Goal: Task Accomplishment & Management: Use online tool/utility

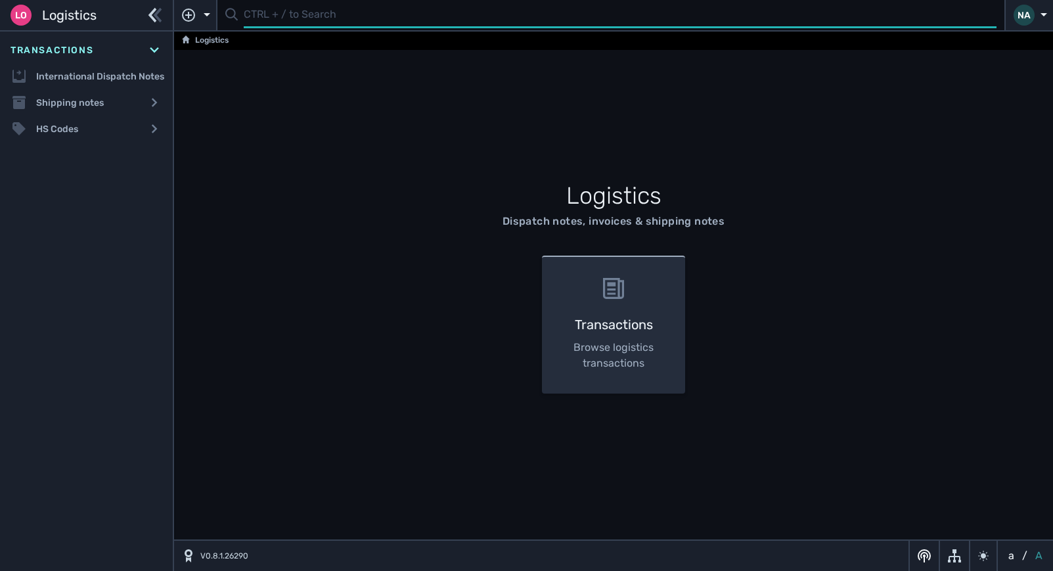
click at [262, 24] on input "text" at bounding box center [620, 16] width 753 height 26
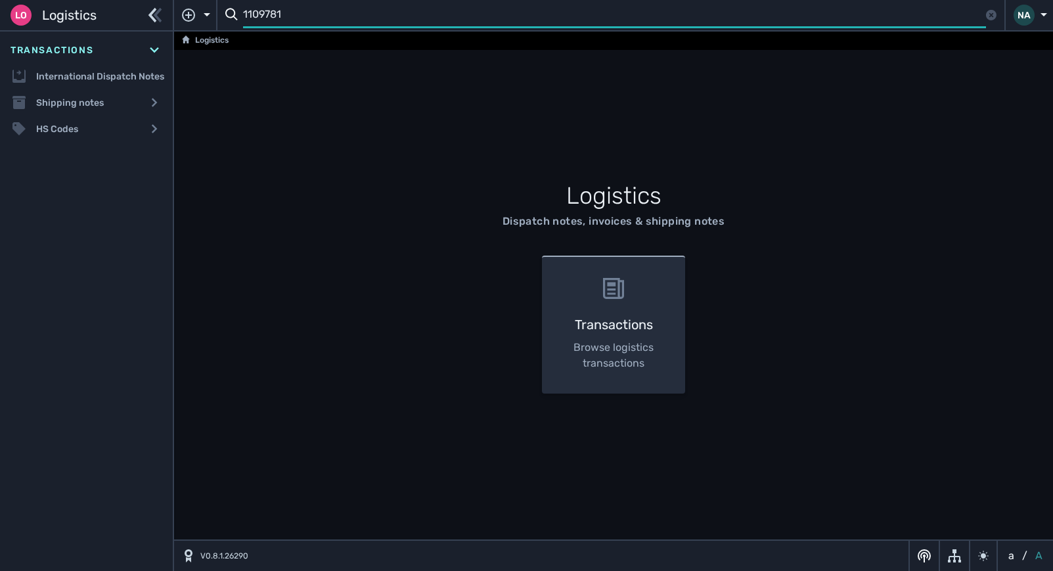
type input "1109781"
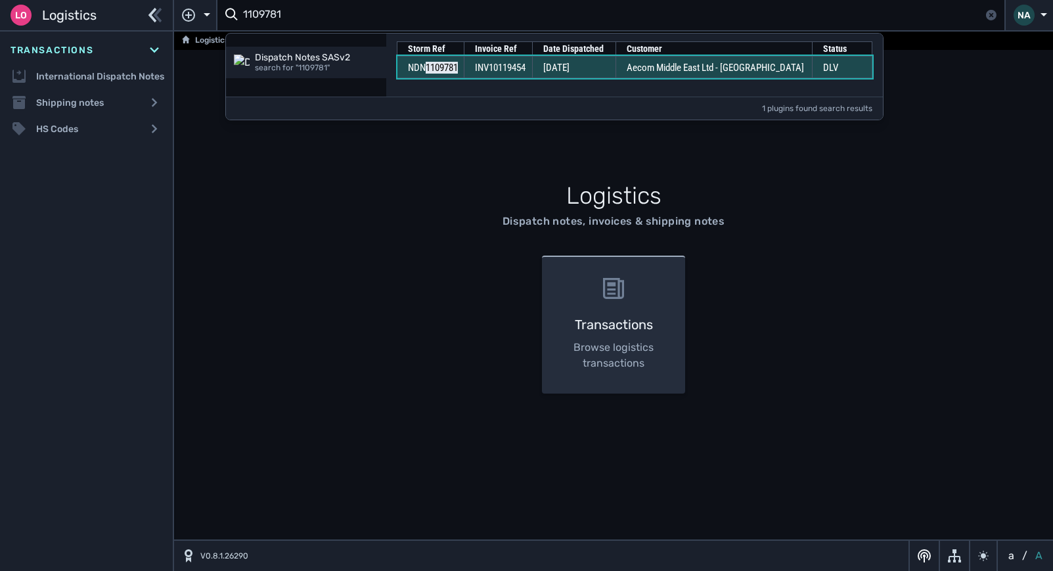
click at [615, 70] on td "[DATE]" at bounding box center [573, 67] width 83 height 22
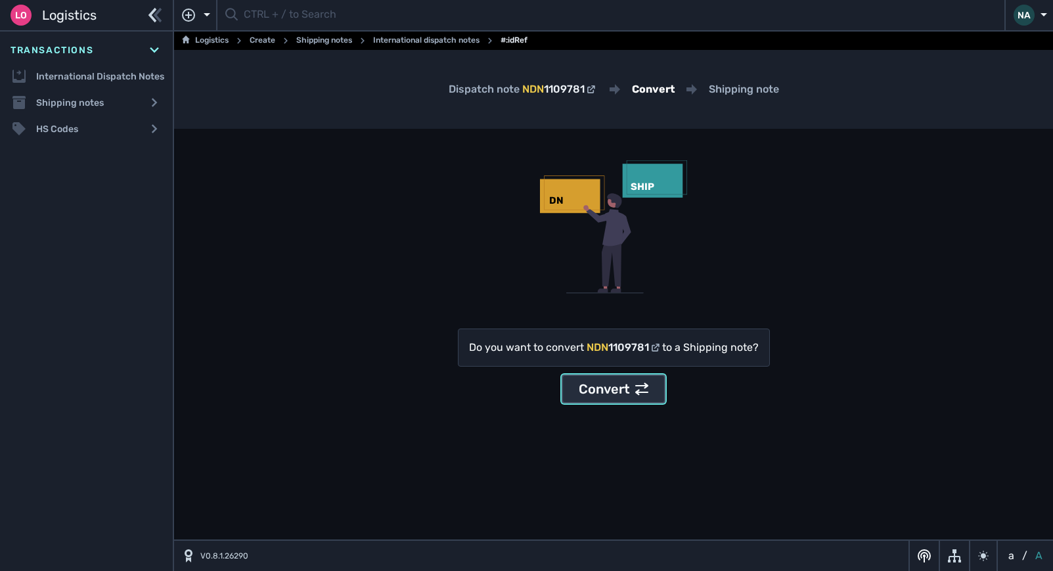
click at [619, 395] on div "Convert" at bounding box center [614, 389] width 70 height 20
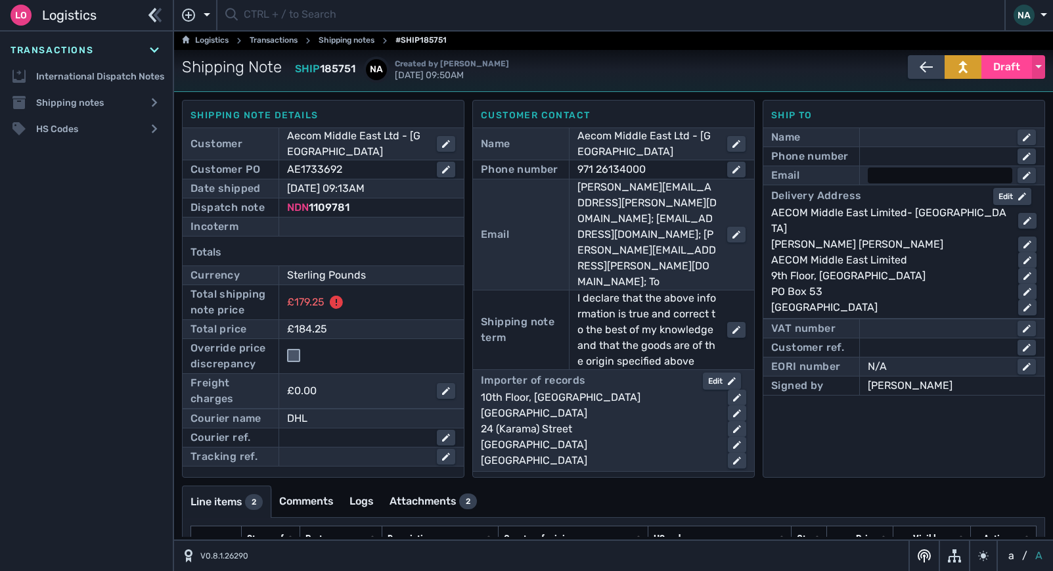
click at [888, 175] on div at bounding box center [940, 175] width 144 height 16
click at [918, 175] on input "mea" at bounding box center [952, 175] width 166 height 16
type input "m"
paste input "mea_procurement@aecom.com"
type input "mea_procurement@aecom.com"
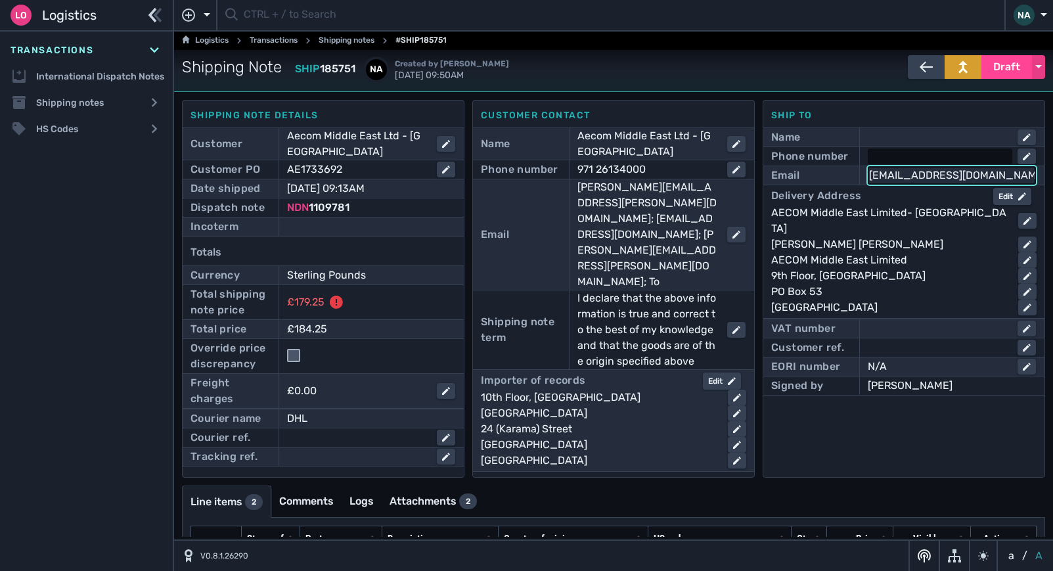
click at [886, 151] on div at bounding box center [940, 156] width 144 height 16
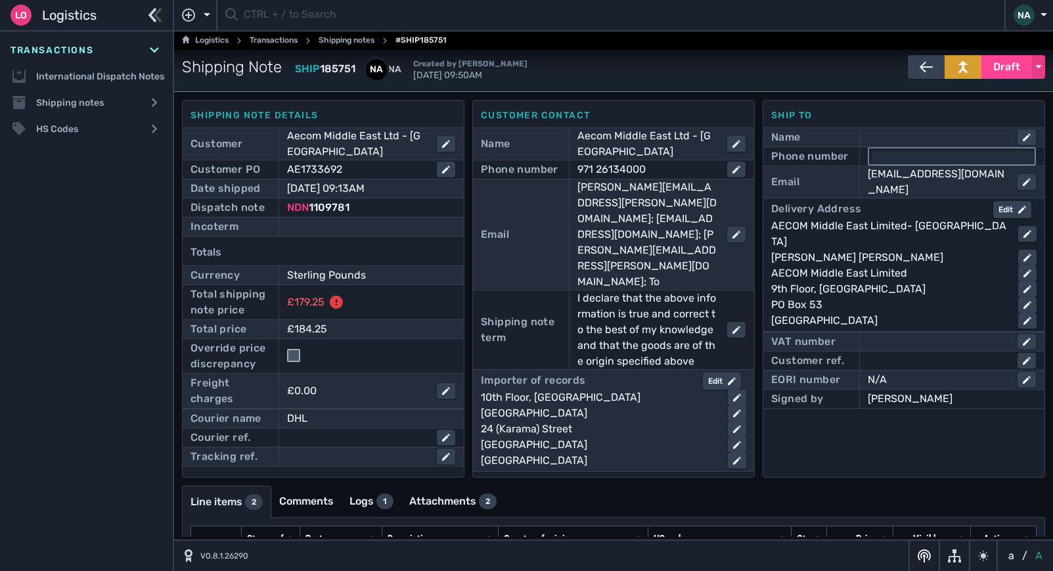
click at [896, 158] on input "text" at bounding box center [952, 156] width 166 height 16
paste input "+971 2 613 4000"
type input "+971 2 613 4000"
click at [344, 227] on div at bounding box center [371, 227] width 168 height 16
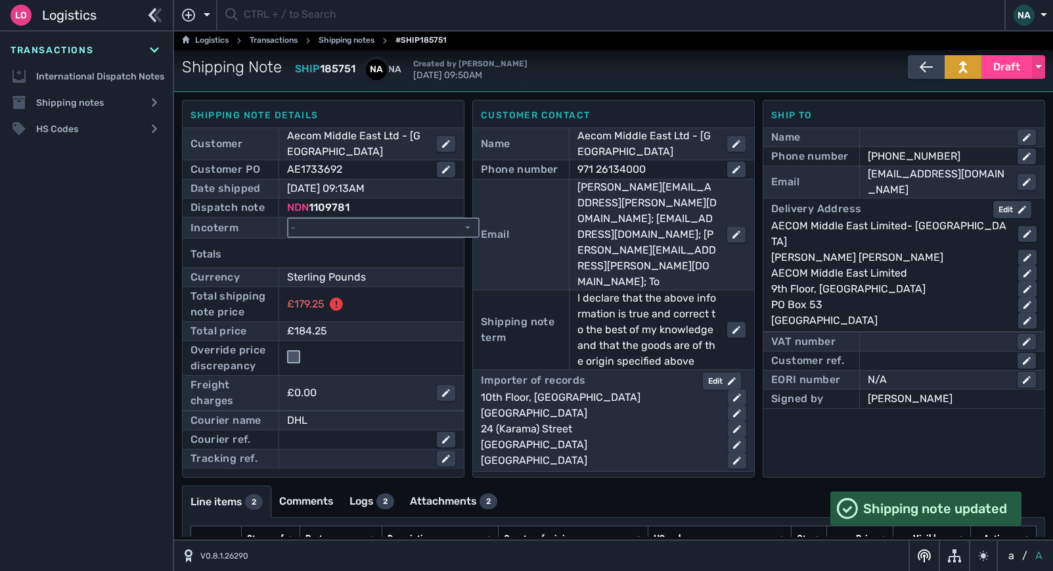
click at [344, 227] on select "- Ex Works - EXW Free Carrier - FCA Carriage Paid To - CPT Carriage Insurance P…" at bounding box center [383, 228] width 190 height 18
select select "[object Object]"
click at [288, 219] on select "- Ex Works - EXW Free Carrier - FCA Carriage Paid To - CPT Carriage Insurance P…" at bounding box center [383, 228] width 190 height 18
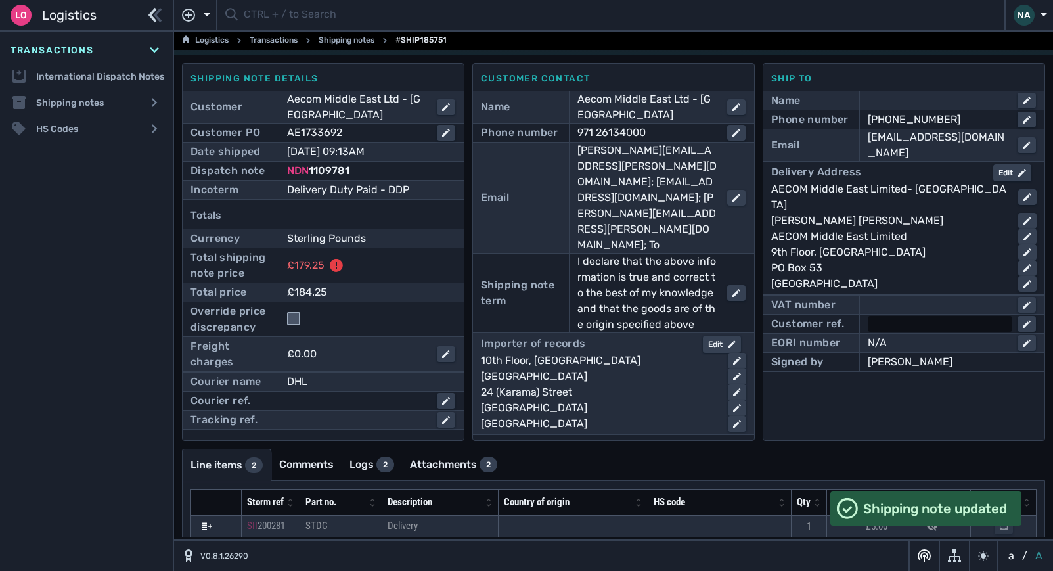
scroll to position [71, 0]
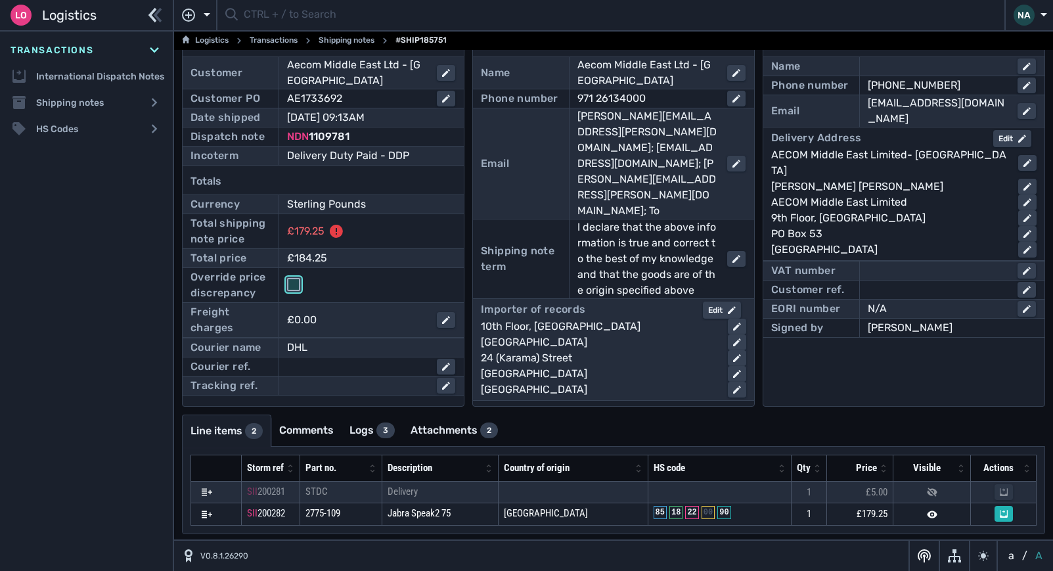
click at [290, 282] on input "checkbox" at bounding box center [293, 284] width 13 height 13
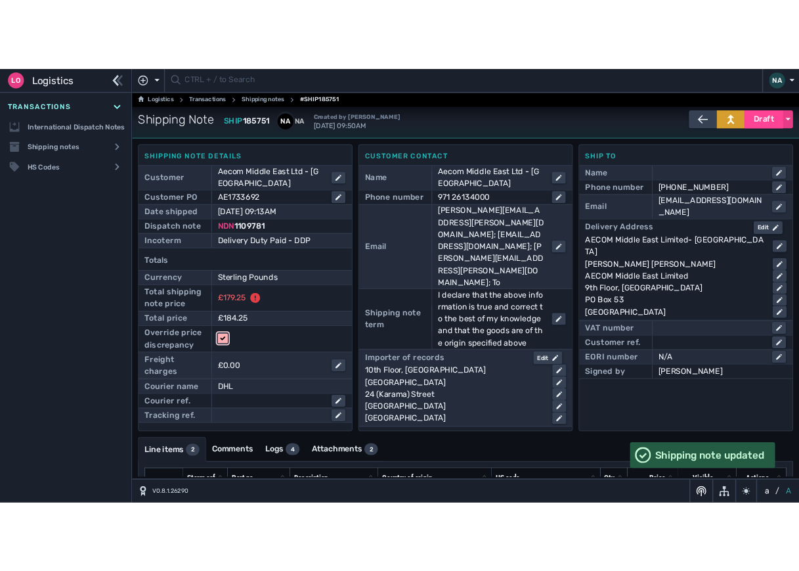
scroll to position [0, 0]
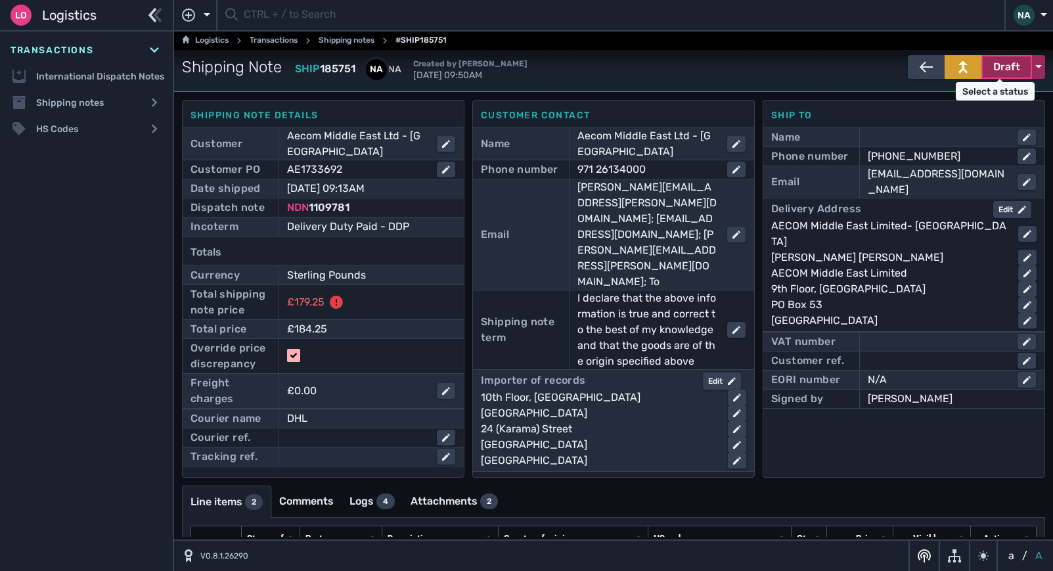
click at [999, 73] on span "Draft" at bounding box center [1006, 67] width 27 height 16
click at [956, 97] on div "Dispatched" at bounding box center [981, 94] width 125 height 26
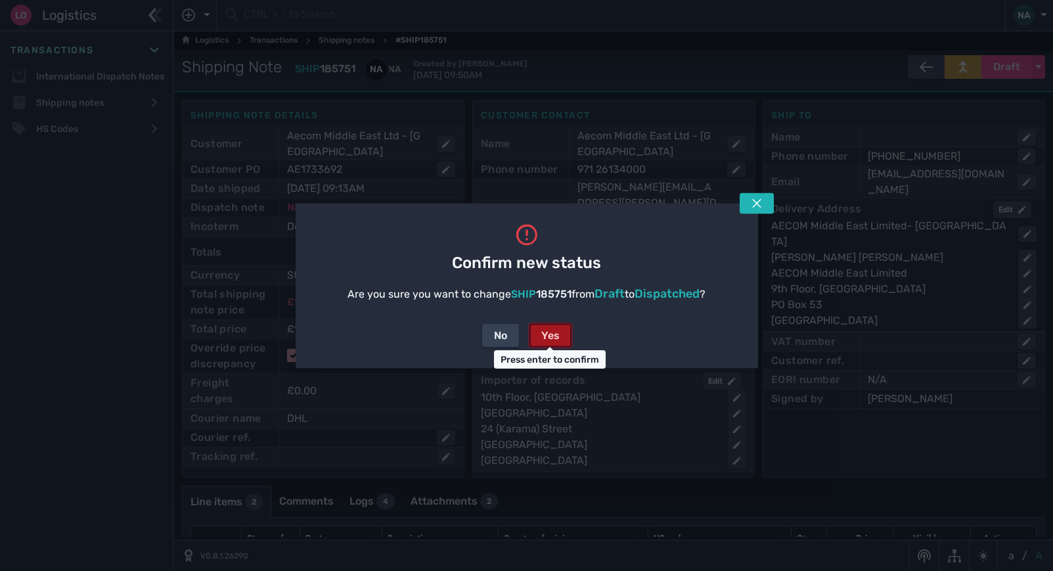
click at [544, 334] on div "Yes" at bounding box center [550, 335] width 18 height 16
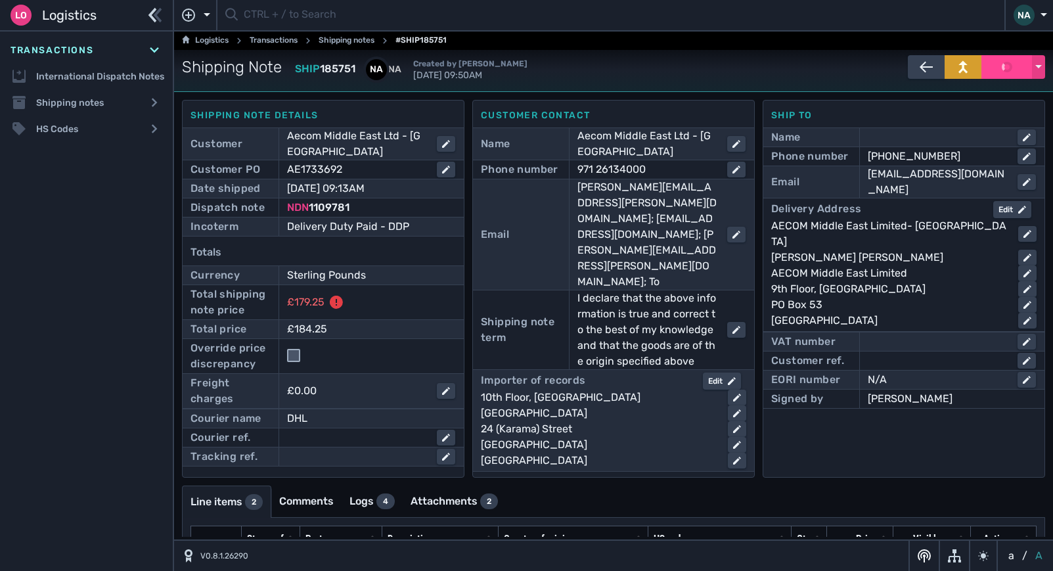
checkbox input "false"
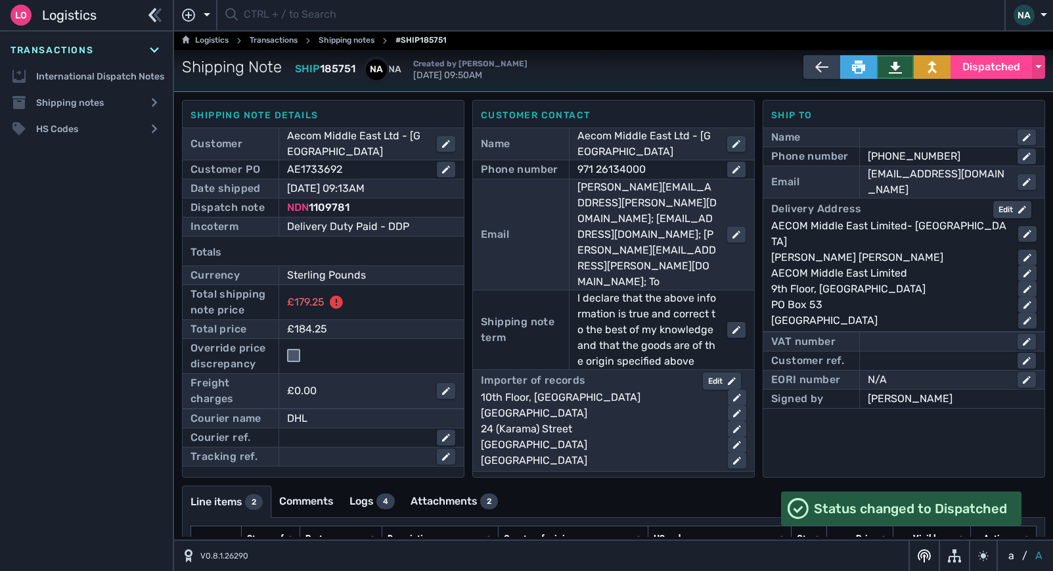
click at [896, 68] on button at bounding box center [895, 67] width 37 height 24
